Goal: Subscribe to service/newsletter

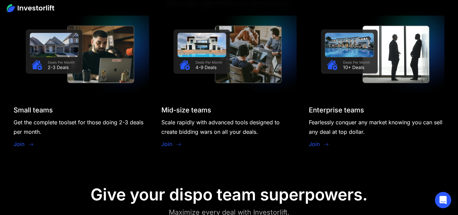
scroll to position [570, 0]
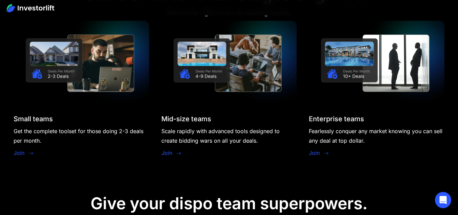
click at [16, 149] on link "Join" at bounding box center [19, 153] width 11 height 8
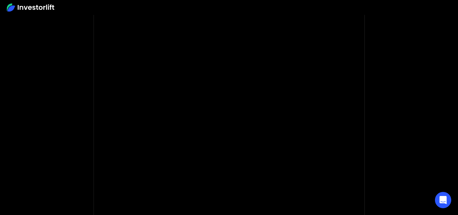
scroll to position [57, 0]
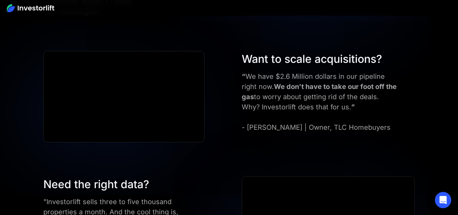
scroll to position [2477, 0]
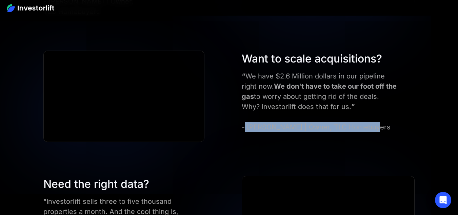
drag, startPoint x: 246, startPoint y: 115, endPoint x: 367, endPoint y: 113, distance: 120.7
click at [367, 113] on div "“ We have $2.6 Million dollars in our pipeline right now. We don't have to take…" at bounding box center [320, 101] width 156 height 61
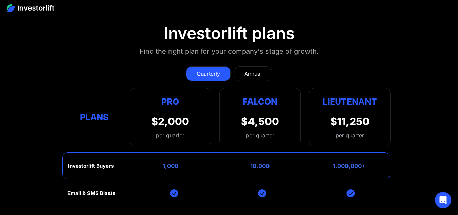
scroll to position [2884, 0]
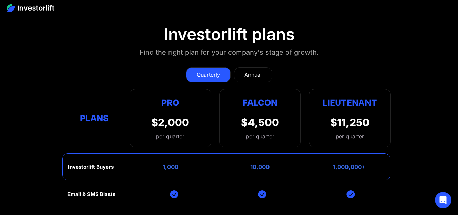
click at [256, 71] on div "Annual" at bounding box center [252, 75] width 17 height 8
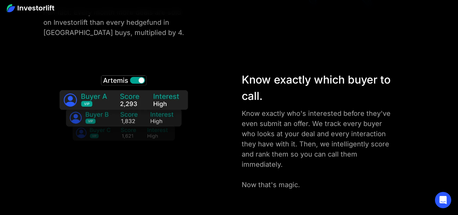
scroll to position [1005, 0]
